Goal: Task Accomplishment & Management: Use online tool/utility

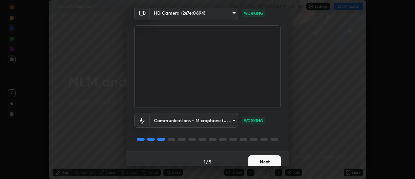
scroll to position [34, 0]
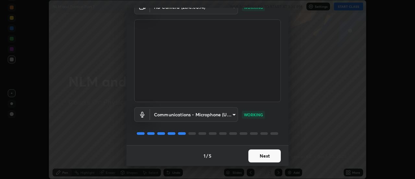
click at [255, 156] on button "Next" at bounding box center [264, 155] width 32 height 13
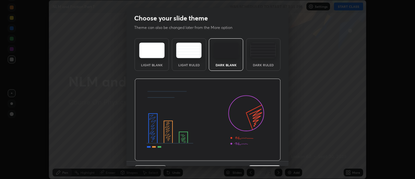
scroll to position [16, 0]
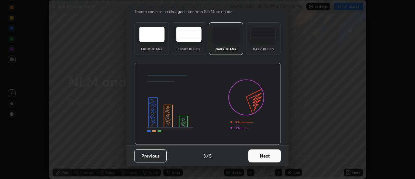
click at [256, 152] on button "Next" at bounding box center [264, 155] width 32 height 13
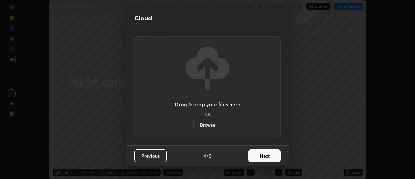
scroll to position [0, 0]
click at [256, 152] on button "Next" at bounding box center [264, 155] width 32 height 13
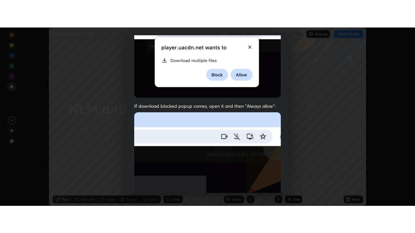
scroll to position [166, 0]
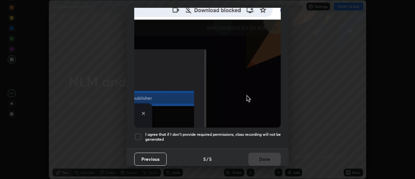
click at [244, 136] on h5 "I agree that if I don't provide required permissions, class recording will not …" at bounding box center [213, 137] width 136 height 10
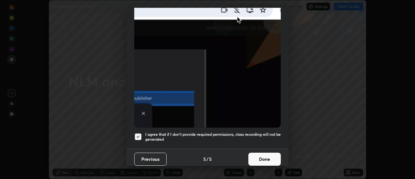
click at [255, 155] on button "Done" at bounding box center [264, 158] width 32 height 13
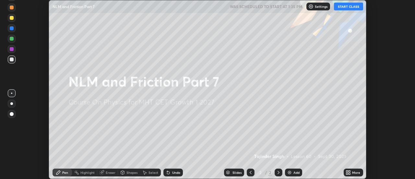
click at [340, 6] on button "START CLASS" at bounding box center [348, 7] width 29 height 8
click at [349, 171] on icon at bounding box center [350, 171] width 2 height 2
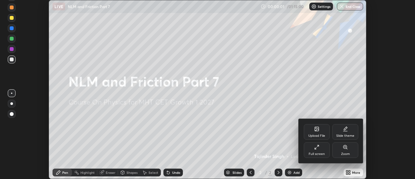
click at [319, 150] on div "Full screen" at bounding box center [317, 150] width 26 height 16
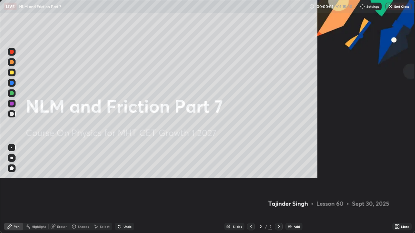
scroll to position [233, 415]
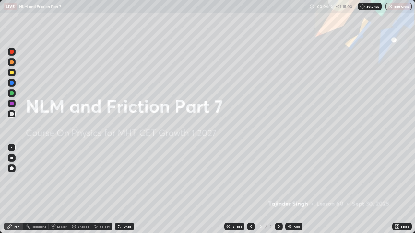
click at [291, 178] on img at bounding box center [289, 226] width 5 height 5
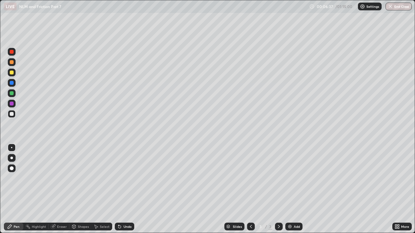
click at [11, 73] on div at bounding box center [12, 73] width 4 height 4
click at [11, 114] on div at bounding box center [12, 114] width 4 height 4
click at [294, 178] on div "Add" at bounding box center [293, 227] width 17 height 8
click at [12, 73] on div at bounding box center [12, 73] width 4 height 4
click at [11, 115] on div at bounding box center [12, 114] width 4 height 4
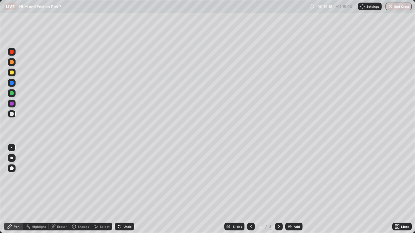
click at [118, 178] on icon at bounding box center [119, 227] width 3 height 3
click at [11, 73] on div at bounding box center [12, 73] width 4 height 4
click at [57, 178] on div "Eraser" at bounding box center [62, 226] width 10 height 3
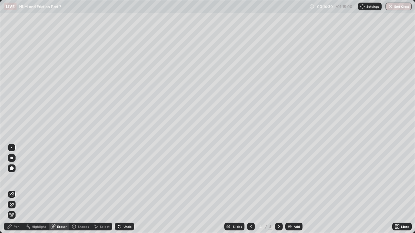
click at [11, 166] on div at bounding box center [12, 169] width 8 height 8
click at [13, 178] on div "Pen" at bounding box center [13, 227] width 19 height 8
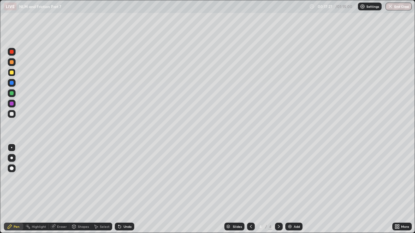
click at [124, 178] on div "Undo" at bounding box center [128, 226] width 8 height 3
click at [125, 178] on div "Undo" at bounding box center [124, 227] width 19 height 8
click at [126, 178] on div "Undo" at bounding box center [124, 227] width 19 height 8
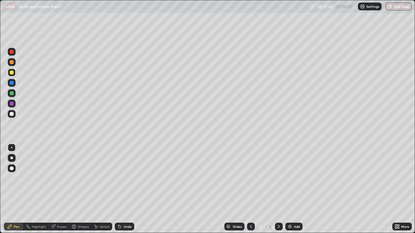
click at [126, 178] on div "Undo" at bounding box center [124, 227] width 19 height 8
click at [125, 178] on div "Undo" at bounding box center [124, 227] width 19 height 8
click at [11, 116] on div at bounding box center [12, 114] width 4 height 4
click at [14, 75] on div at bounding box center [12, 73] width 8 height 8
click at [11, 115] on div at bounding box center [12, 114] width 4 height 4
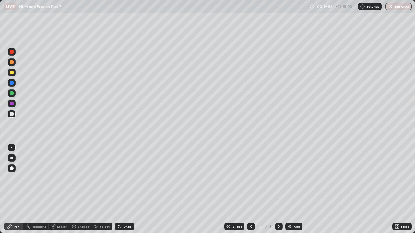
click at [11, 91] on div at bounding box center [12, 93] width 8 height 8
click at [122, 178] on div "Undo" at bounding box center [124, 227] width 19 height 8
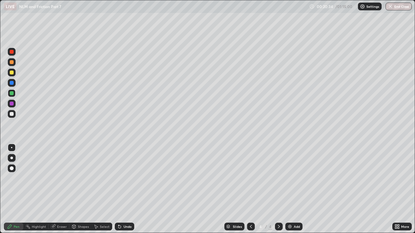
click at [122, 178] on div "Undo" at bounding box center [124, 227] width 19 height 8
click at [120, 178] on div "Undo" at bounding box center [124, 227] width 19 height 8
click at [59, 178] on div "Eraser" at bounding box center [62, 226] width 10 height 3
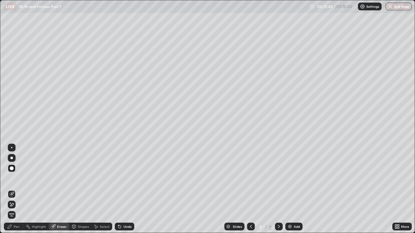
click at [15, 178] on div "Pen" at bounding box center [17, 226] width 6 height 3
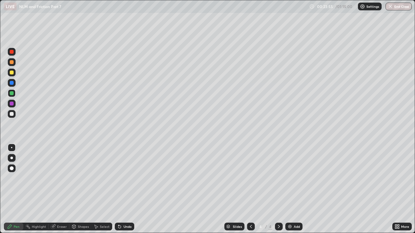
click at [63, 178] on div "Eraser" at bounding box center [62, 226] width 10 height 3
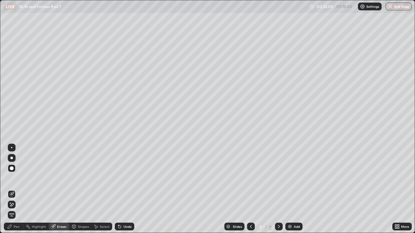
click at [16, 178] on div "Pen" at bounding box center [17, 226] width 6 height 3
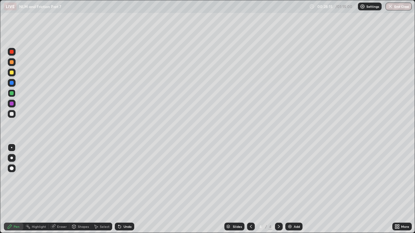
click at [290, 178] on img at bounding box center [289, 226] width 5 height 5
click at [12, 114] on div at bounding box center [12, 114] width 4 height 4
click at [124, 178] on div "Undo" at bounding box center [128, 226] width 8 height 3
click at [250, 178] on icon at bounding box center [250, 226] width 5 height 5
click at [276, 178] on div at bounding box center [279, 227] width 8 height 8
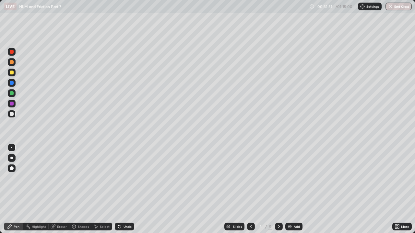
click at [12, 73] on div at bounding box center [12, 73] width 4 height 4
click at [125, 178] on div "Undo" at bounding box center [128, 226] width 8 height 3
click at [127, 178] on div "Undo" at bounding box center [128, 226] width 8 height 3
click at [13, 114] on div at bounding box center [12, 114] width 4 height 4
click at [126, 178] on div "Undo" at bounding box center [128, 226] width 8 height 3
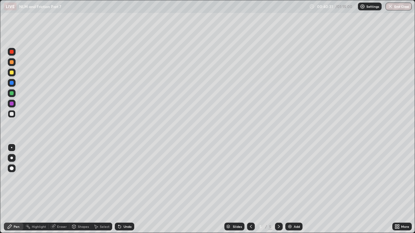
click at [287, 178] on img at bounding box center [289, 226] width 5 height 5
click at [124, 178] on div "Undo" at bounding box center [128, 226] width 8 height 3
click at [12, 74] on div at bounding box center [12, 73] width 4 height 4
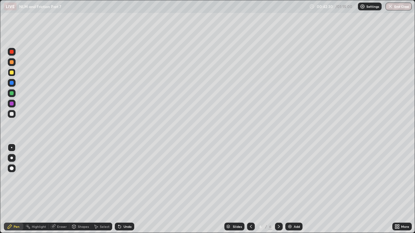
click at [124, 178] on div "Undo" at bounding box center [128, 226] width 8 height 3
click at [120, 178] on icon at bounding box center [119, 227] width 3 height 3
click at [10, 115] on div at bounding box center [12, 114] width 4 height 4
click at [122, 178] on div "Undo" at bounding box center [124, 227] width 19 height 8
click at [11, 73] on div at bounding box center [12, 73] width 4 height 4
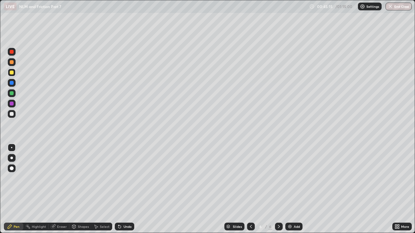
click at [126, 178] on div "Undo" at bounding box center [128, 226] width 8 height 3
click at [124, 178] on div "Undo" at bounding box center [128, 226] width 8 height 3
click at [12, 113] on div at bounding box center [12, 114] width 4 height 4
click at [290, 178] on img at bounding box center [289, 226] width 5 height 5
click at [11, 73] on div at bounding box center [12, 73] width 4 height 4
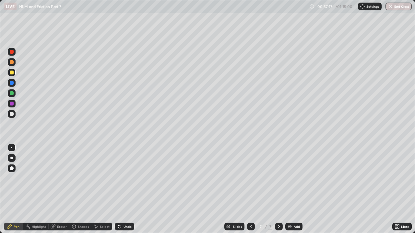
click at [11, 114] on div at bounding box center [12, 114] width 4 height 4
click at [14, 94] on div at bounding box center [12, 93] width 8 height 8
click at [250, 178] on icon at bounding box center [250, 226] width 5 height 5
click at [253, 178] on icon at bounding box center [250, 226] width 5 height 5
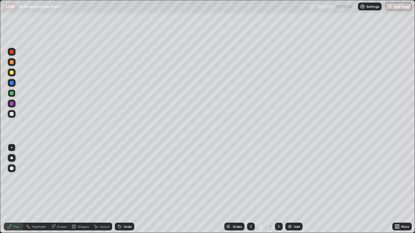
click at [278, 178] on div at bounding box center [279, 227] width 8 height 8
click at [278, 178] on icon at bounding box center [278, 226] width 5 height 5
click at [278, 178] on icon at bounding box center [279, 226] width 2 height 3
click at [11, 114] on div at bounding box center [12, 114] width 4 height 4
click at [12, 73] on div at bounding box center [12, 73] width 4 height 4
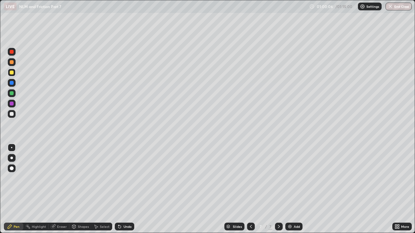
click at [12, 84] on div at bounding box center [12, 83] width 4 height 4
click at [11, 94] on div at bounding box center [12, 93] width 4 height 4
click at [12, 114] on div at bounding box center [12, 114] width 4 height 4
click at [12, 84] on div at bounding box center [12, 83] width 4 height 4
click at [13, 116] on div at bounding box center [12, 114] width 8 height 8
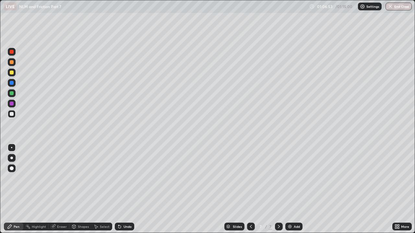
click at [396, 6] on button "End Class" at bounding box center [398, 7] width 26 height 8
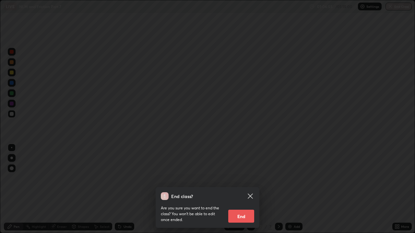
click at [243, 178] on button "End" at bounding box center [241, 216] width 26 height 13
